Goal: Information Seeking & Learning: Understand process/instructions

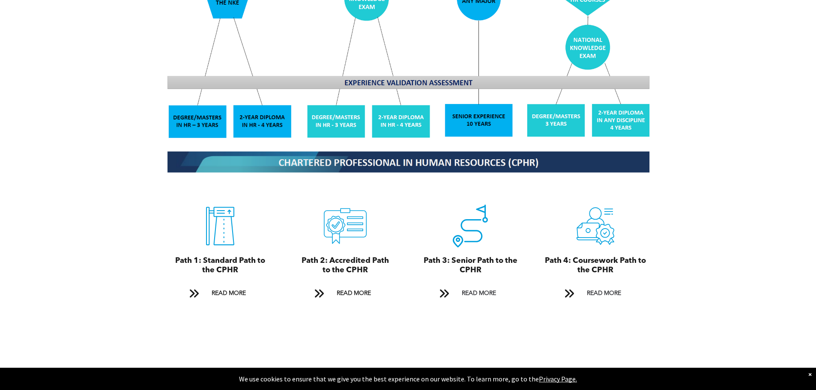
scroll to position [857, 0]
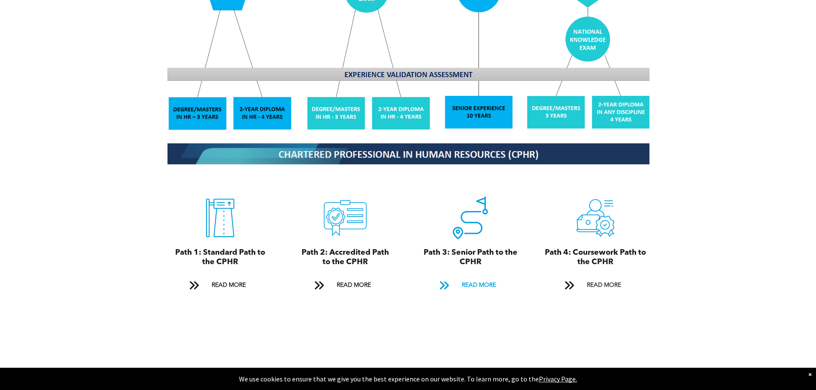
click at [478, 278] on span "READ MORE" at bounding box center [479, 286] width 40 height 16
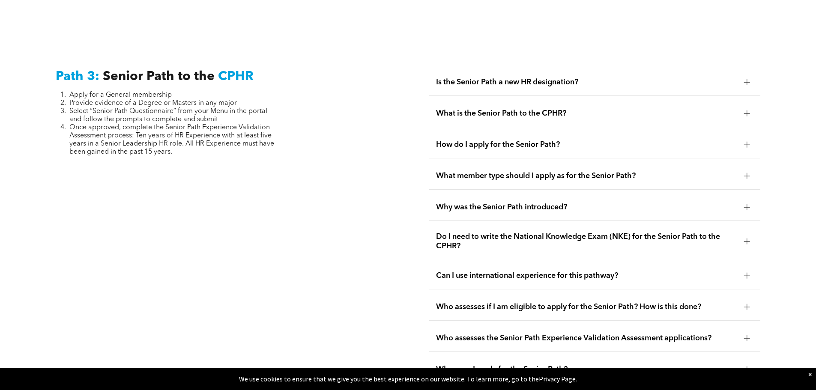
scroll to position [2152, 0]
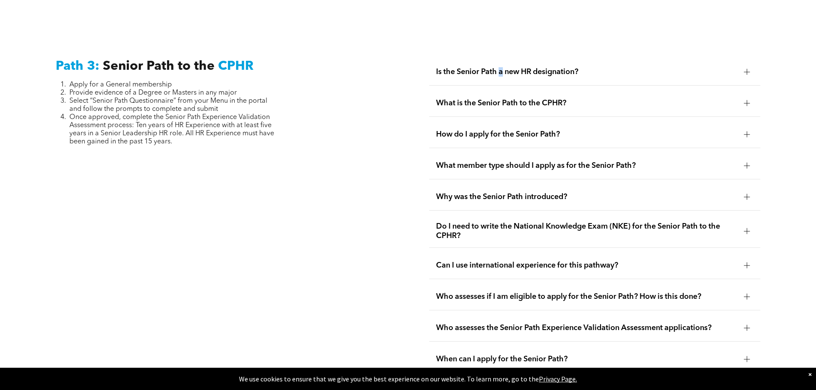
click at [502, 67] on span "Is the Senior Path a new HR designation?" at bounding box center [586, 71] width 301 height 9
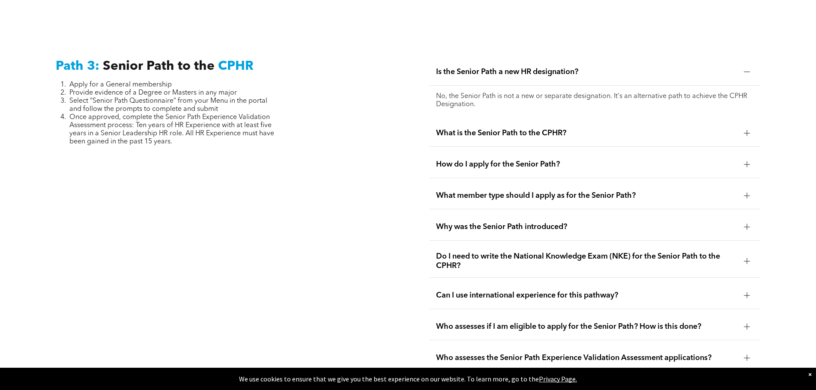
click at [518, 129] on span "What is the Senior Path to the CPHR?" at bounding box center [586, 133] width 301 height 9
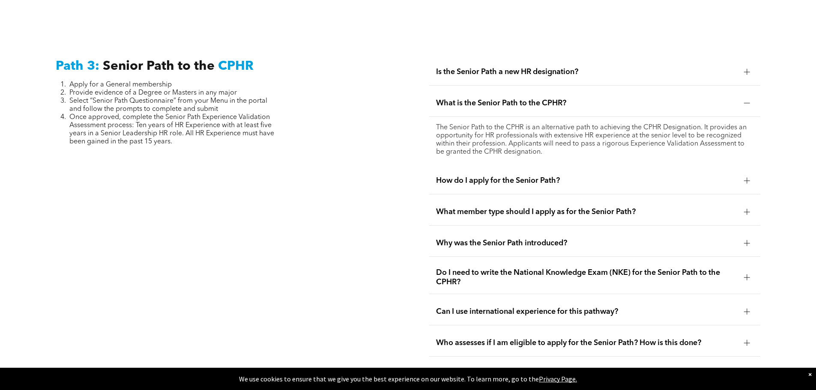
click at [512, 176] on span "How do I apply for the Senior Path?" at bounding box center [586, 180] width 301 height 9
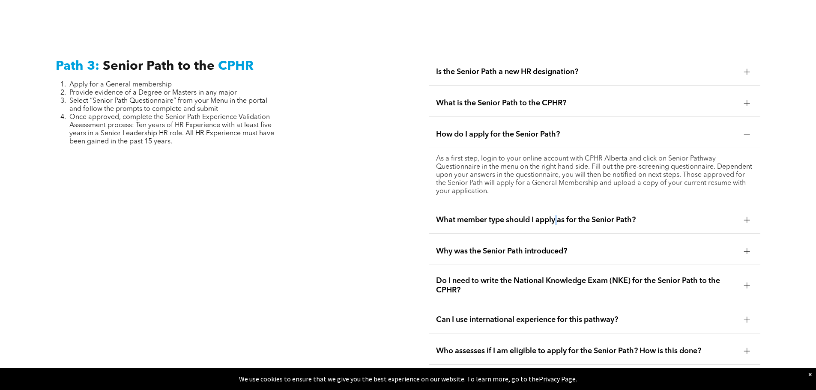
click at [558, 216] on span "What member type should I apply as for the Senior Path?" at bounding box center [586, 220] width 301 height 9
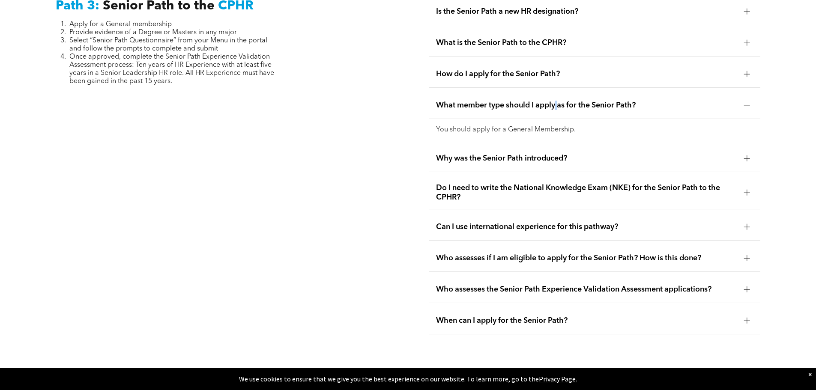
scroll to position [2238, 0]
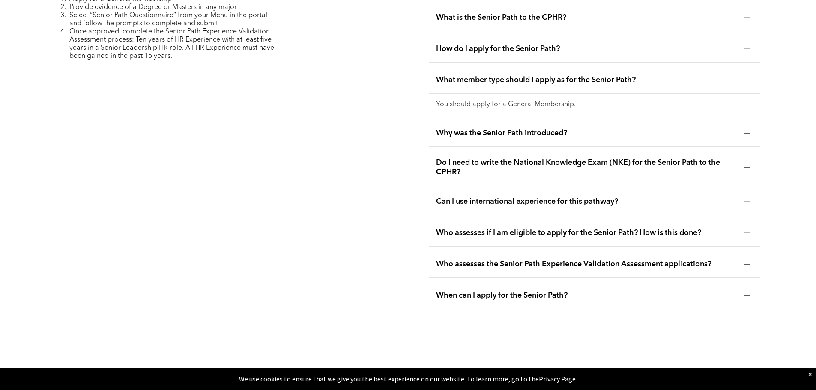
click at [536, 158] on span "Do I need to write the National Knowledge Exam (NKE) for the Senior Path to the…" at bounding box center [586, 167] width 301 height 19
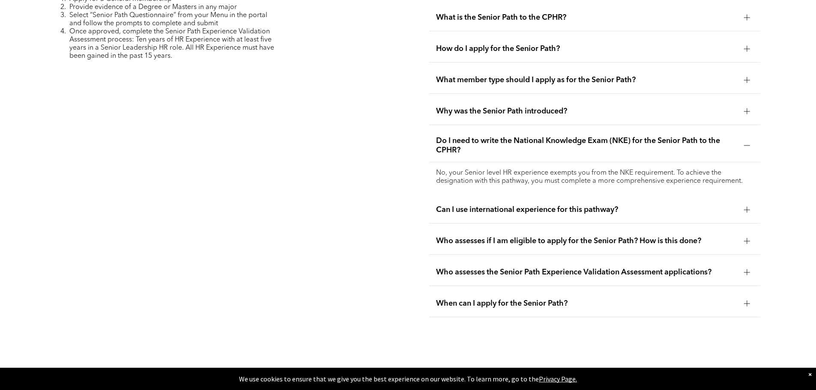
click at [523, 205] on span "Can I use international experience for this pathway?" at bounding box center [586, 209] width 301 height 9
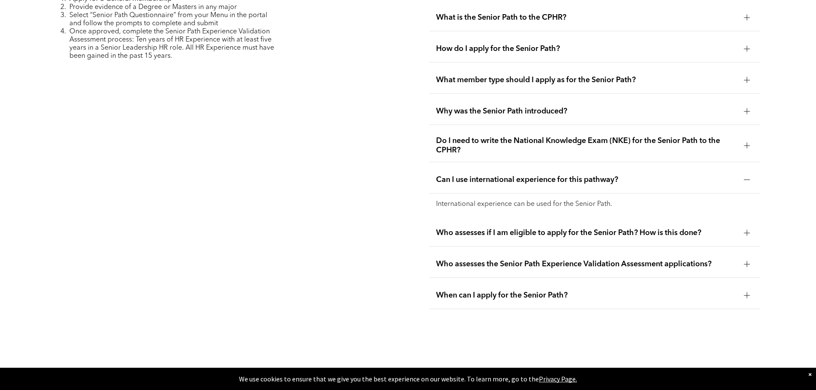
click at [521, 228] on span "Who assesses if I am eligible to apply for the Senior Path? How is this done?" at bounding box center [586, 232] width 301 height 9
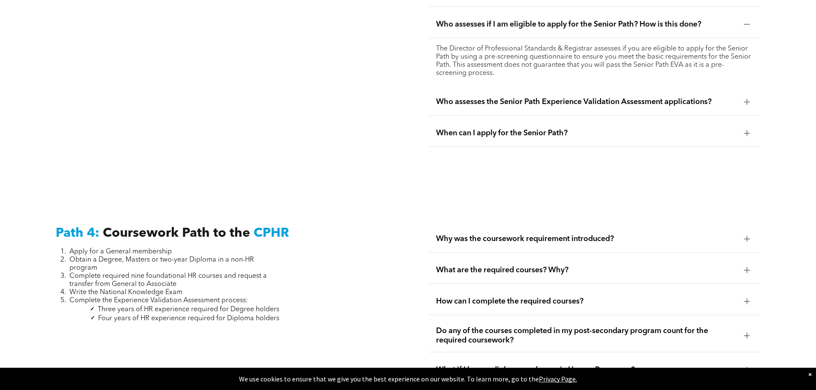
scroll to position [2538, 0]
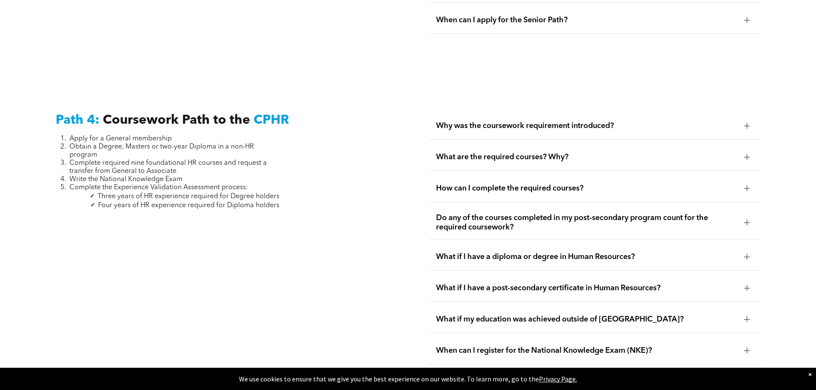
click at [491, 153] on span "What are the required courses? Why?" at bounding box center [586, 157] width 301 height 9
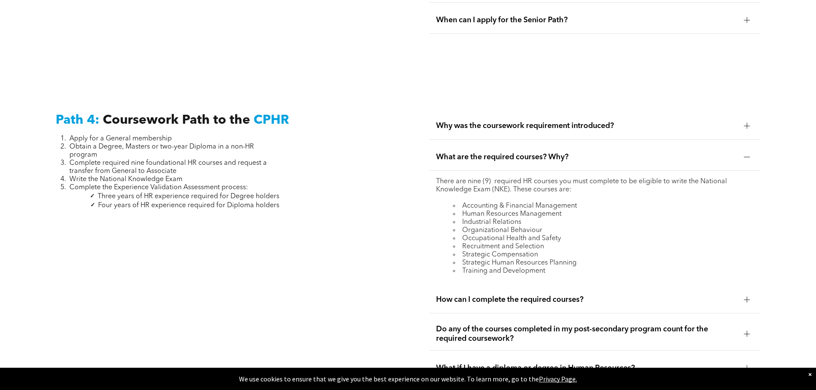
click at [521, 295] on span "How can I complete the required courses?" at bounding box center [586, 299] width 301 height 9
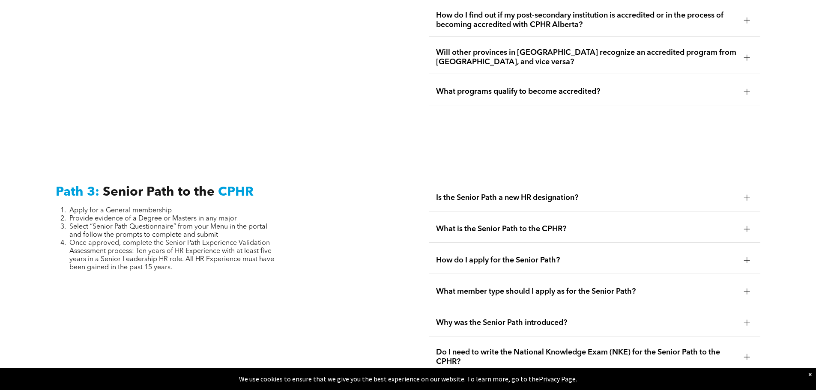
scroll to position [2109, 0]
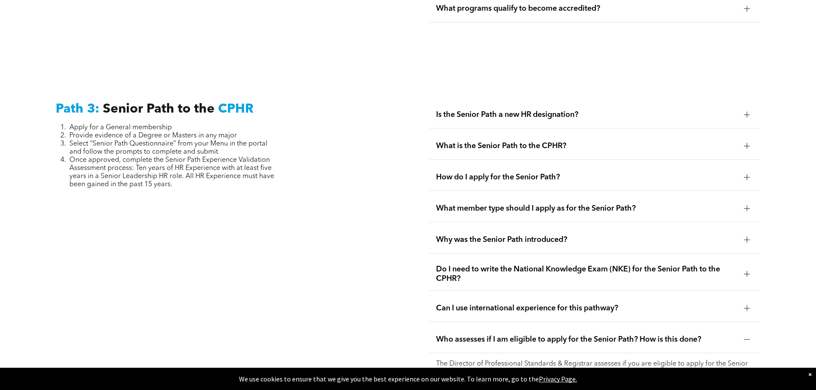
click at [482, 141] on span "What is the Senior Path to the CPHR?" at bounding box center [586, 145] width 301 height 9
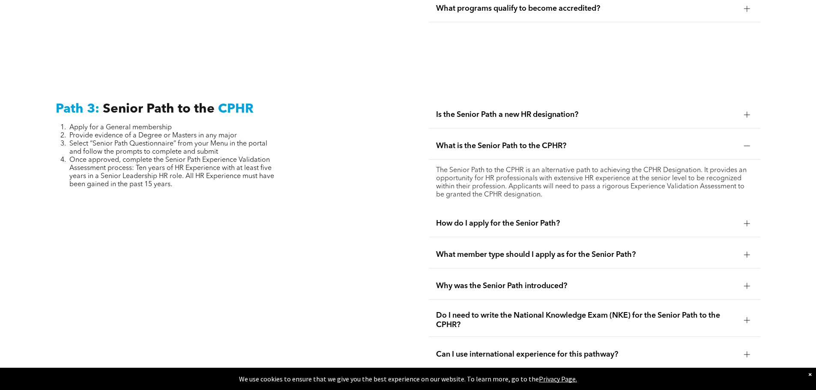
click at [490, 110] on span "Is the Senior Path a new HR designation?" at bounding box center [586, 114] width 301 height 9
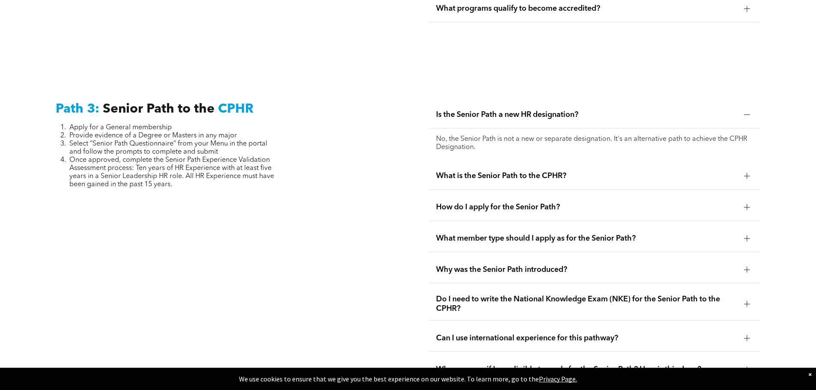
click at [500, 171] on span "What is the Senior Path to the CPHR?" at bounding box center [586, 175] width 301 height 9
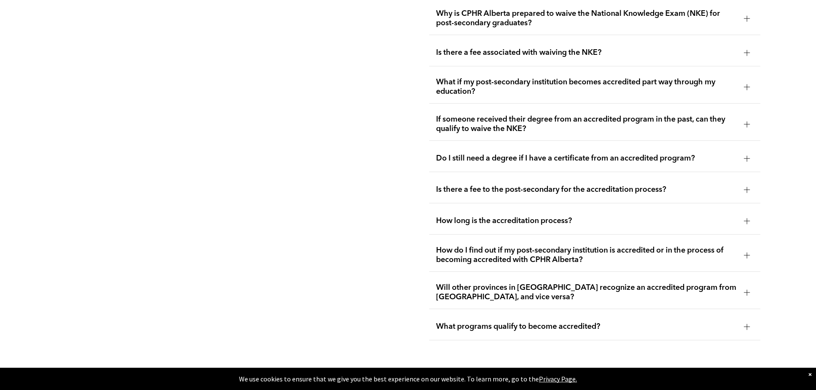
scroll to position [1681, 0]
